Goal: Obtain resource: Download file/media

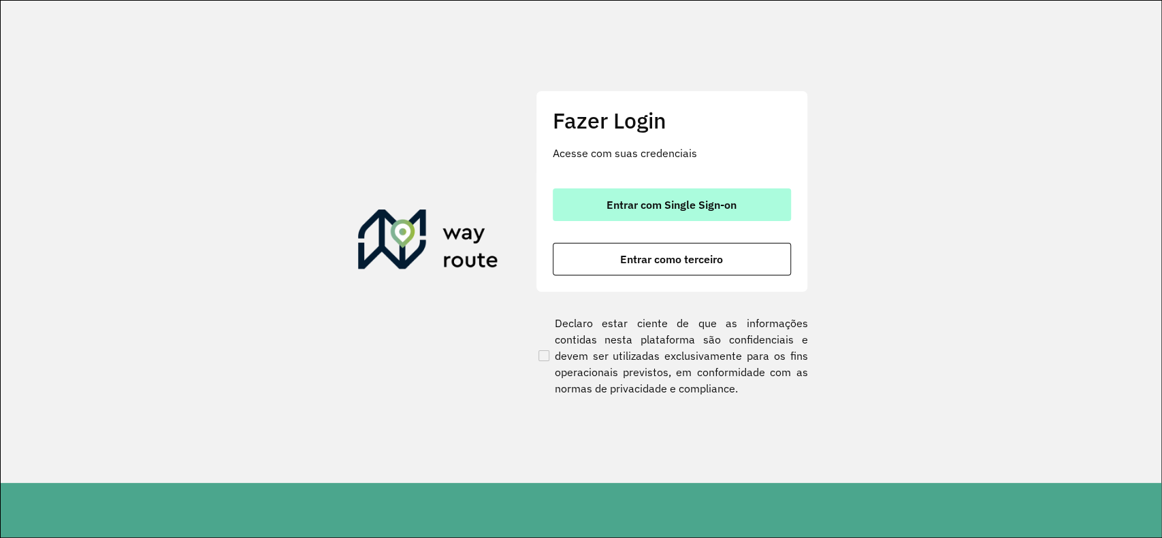
click at [599, 199] on button "Entrar com Single Sign-on" at bounding box center [672, 205] width 238 height 33
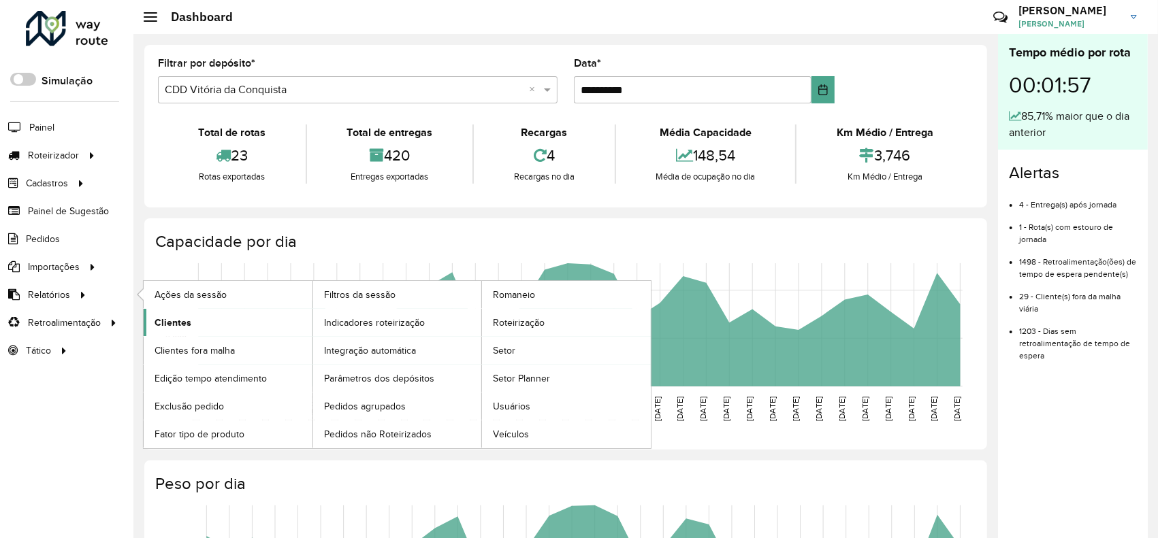
click at [174, 320] on span "Clientes" at bounding box center [173, 323] width 37 height 14
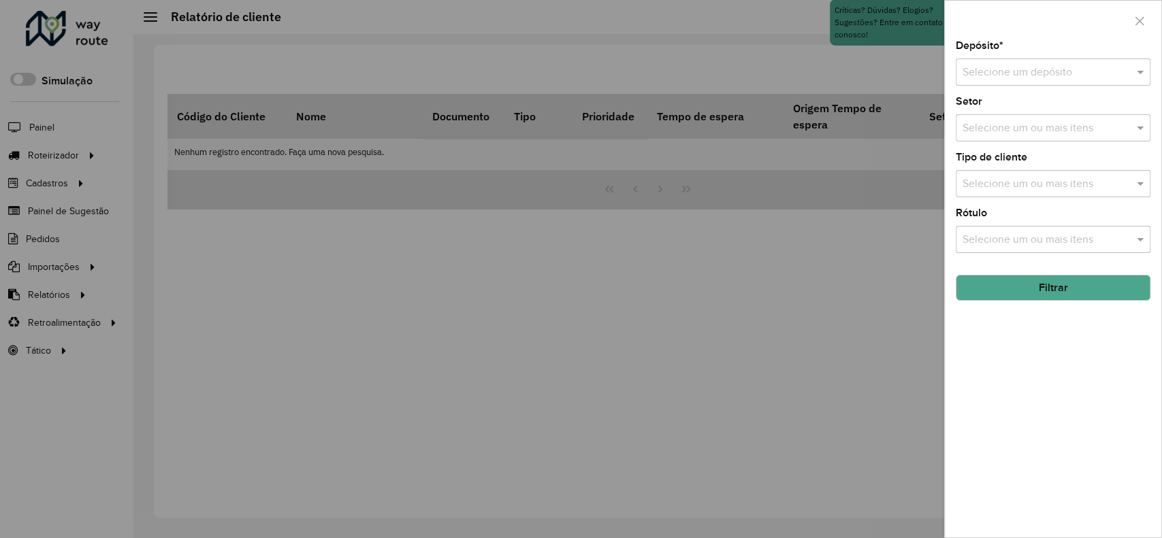
click at [867, 57] on div "Depósito * Selecione um depósito" at bounding box center [1053, 63] width 195 height 45
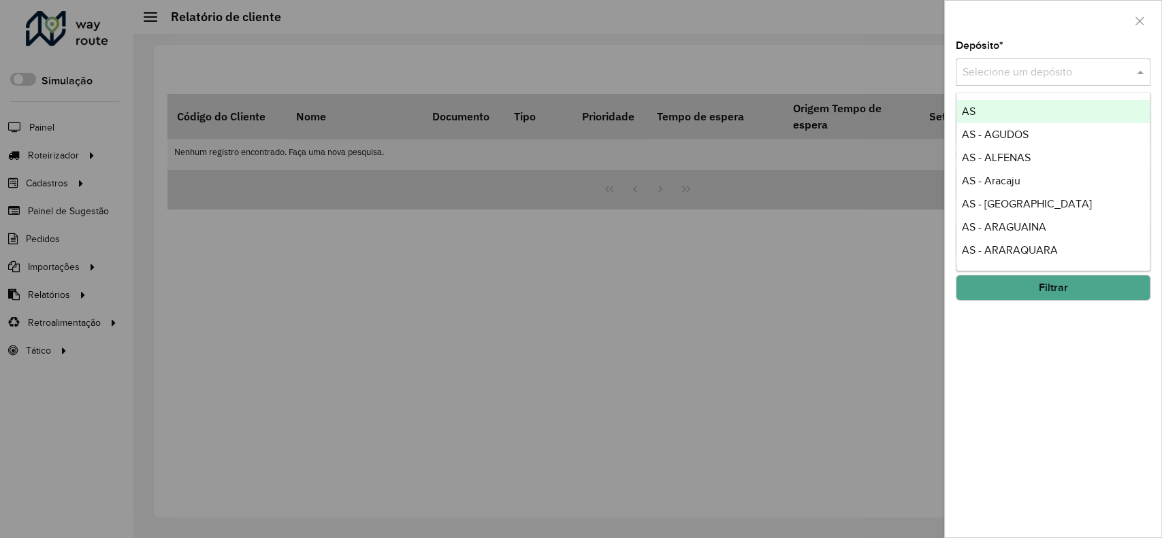
click at [867, 65] on input "text" at bounding box center [1040, 73] width 154 height 16
type input "****"
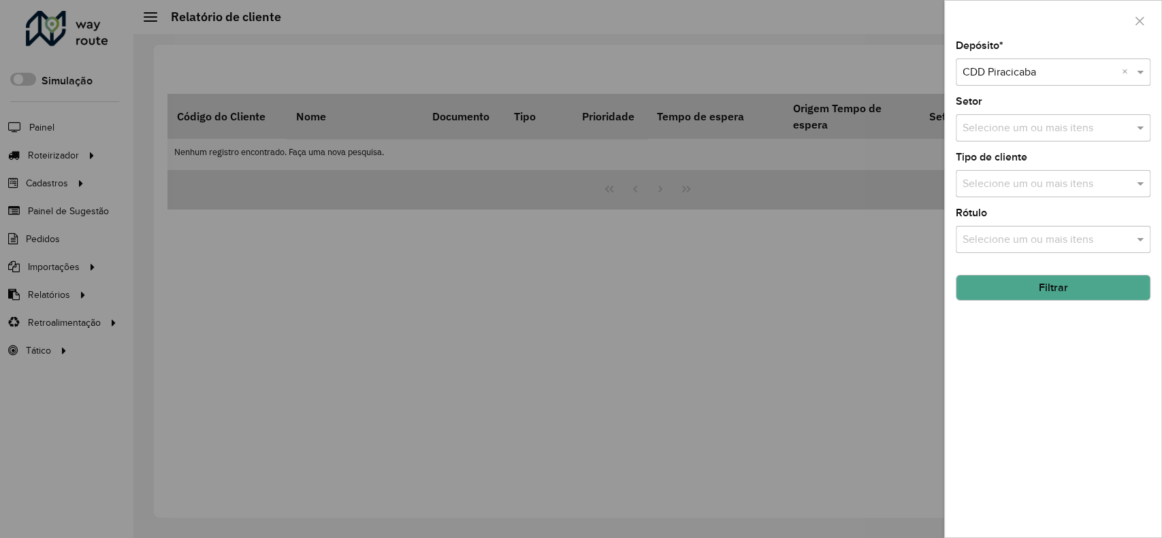
click at [867, 290] on button "Filtrar" at bounding box center [1053, 288] width 195 height 26
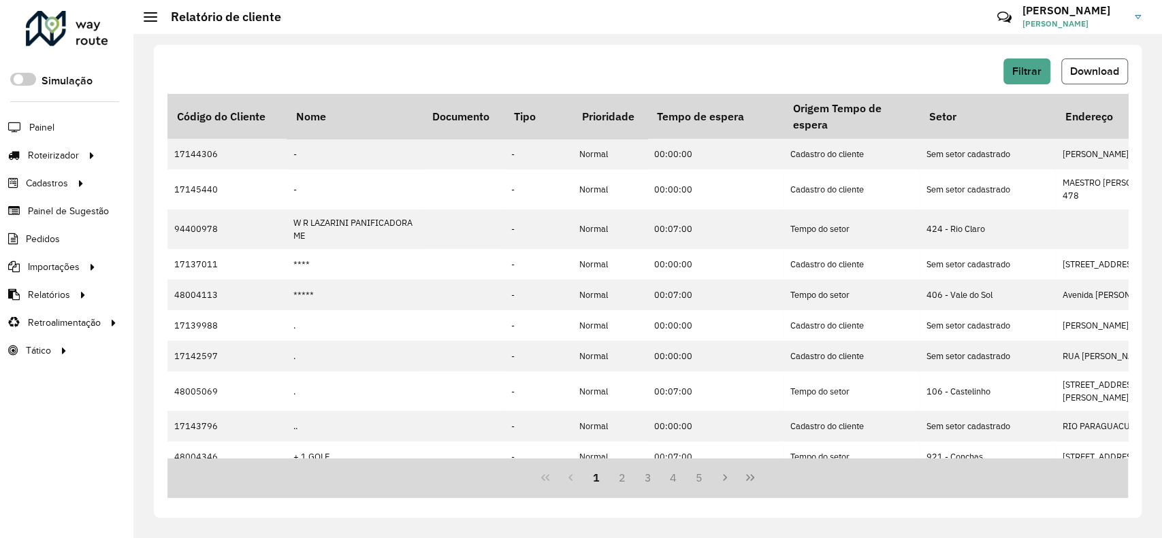
click at [867, 63] on button "Download" at bounding box center [1094, 72] width 67 height 26
